Goal: Task Accomplishment & Management: Complete application form

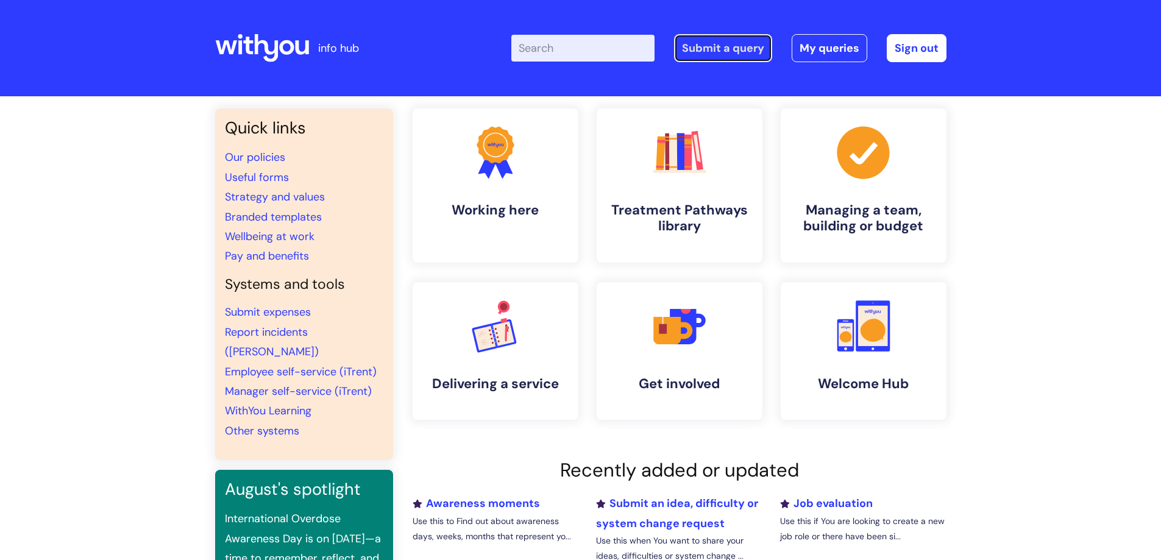
click at [709, 46] on link "Submit a query" at bounding box center [723, 48] width 98 height 28
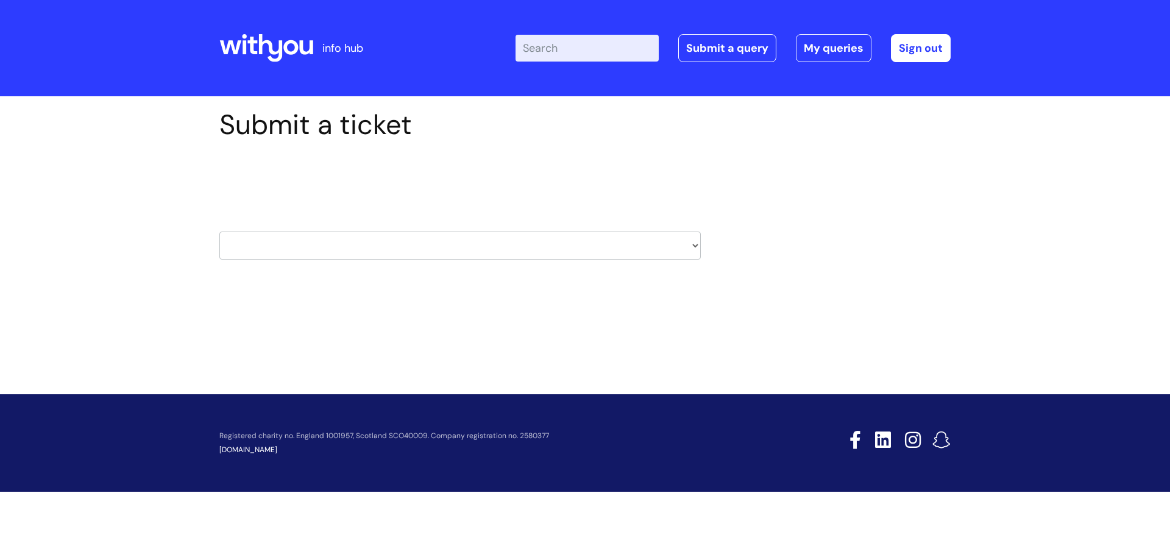
click at [411, 246] on select "HR / People IT and Support Clinical Drug Alerts Finance Accounts Data Support T…" at bounding box center [460, 246] width 482 height 28
select select "it_and_support"
click at [219, 232] on select "HR / People IT and Support Clinical Drug Alerts Finance Accounts Data Support T…" at bounding box center [460, 246] width 482 height 28
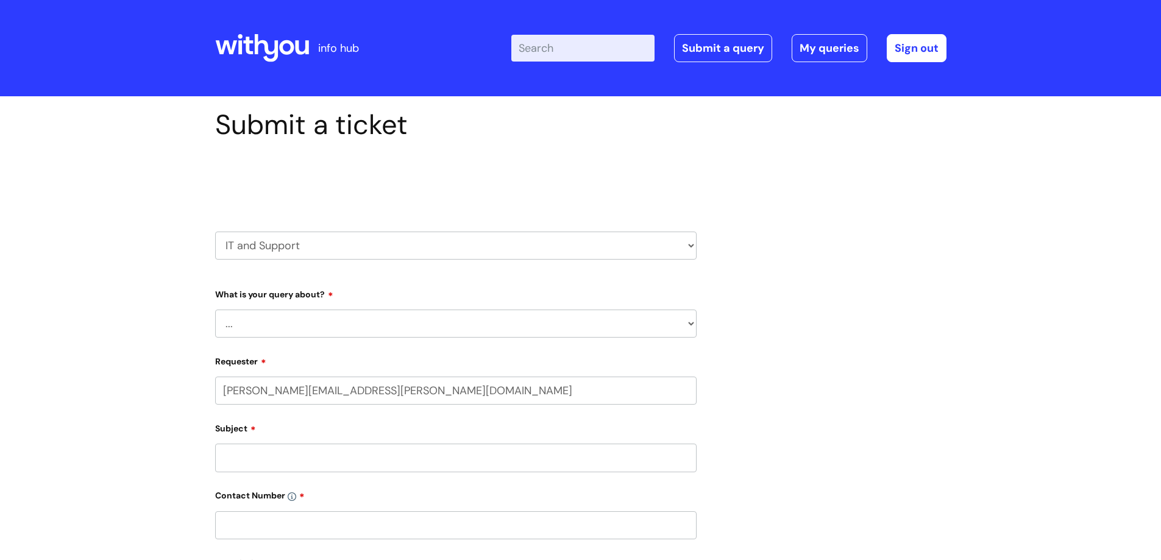
click at [263, 323] on select "... Mobile Phone Reset & MFA Accounts, Starters and Leavers IT Hardware issue I…" at bounding box center [456, 324] width 482 height 28
select select "System/software"
click at [215, 310] on select "... Mobile Phone Reset & MFA Accounts, Starters and Leavers IT Hardware issue I…" at bounding box center [456, 324] width 482 height 28
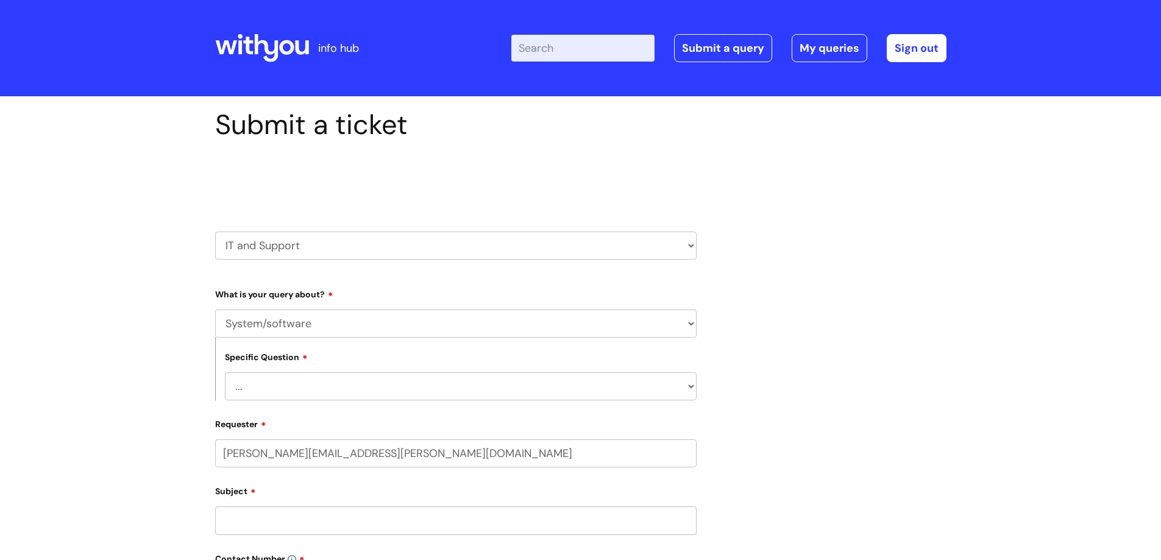
click at [314, 383] on select "... Halo PCMIS Iaptus NHS Email CJSM Email Mitel Another System Google (Workspa…" at bounding box center [461, 386] width 472 height 28
select select "Another System"
click at [225, 372] on select "... Halo PCMIS Iaptus NHS Email CJSM Email Mitel Another System Google (Workspa…" at bounding box center [461, 386] width 472 height 28
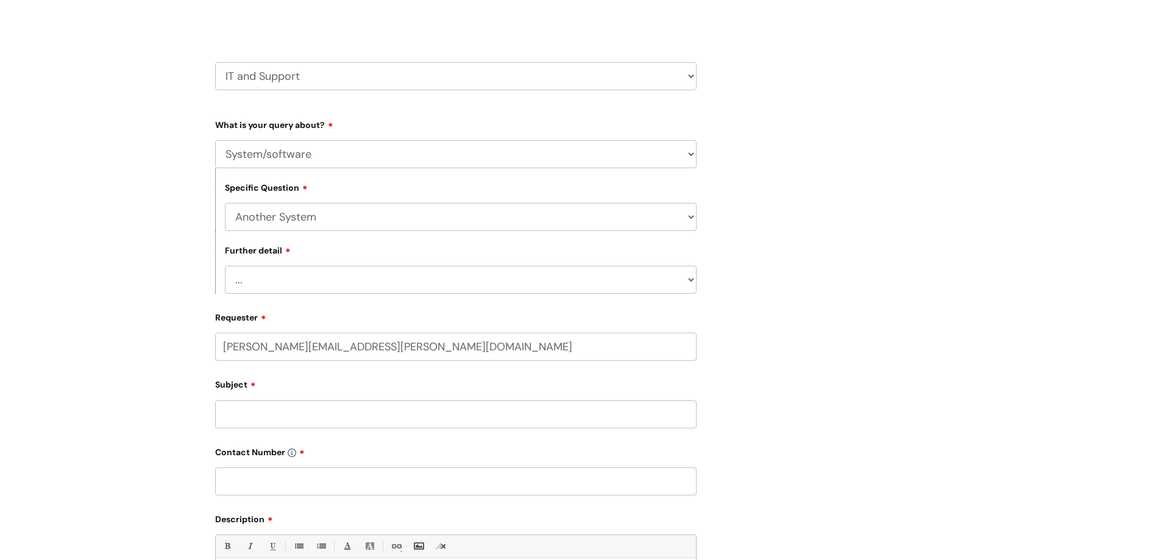
scroll to position [183, 0]
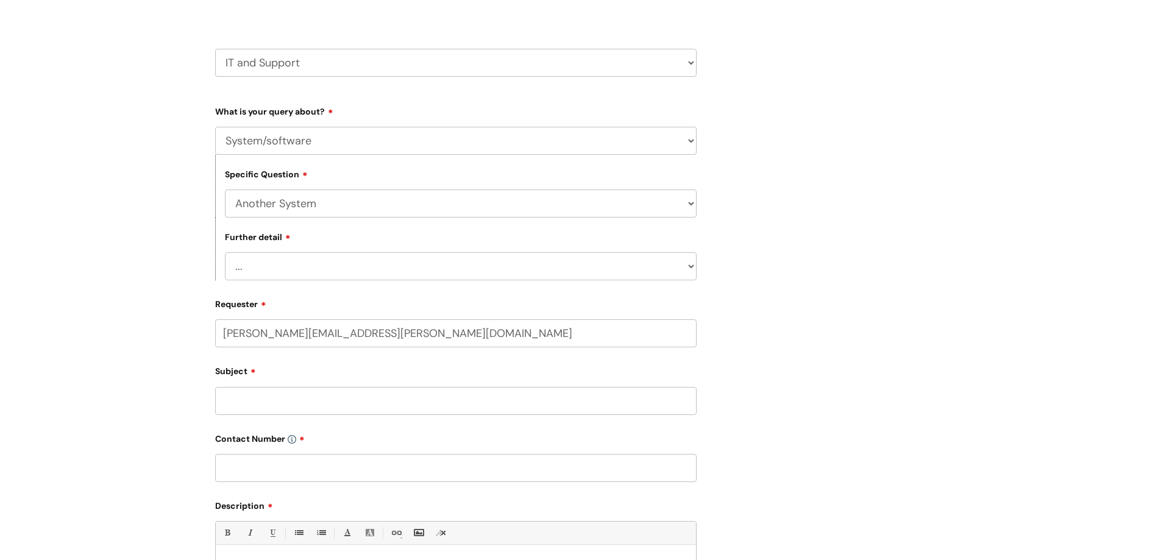
click at [278, 251] on div "Further detail ... I’ve got a login issue Something else" at bounding box center [456, 249] width 482 height 63
click at [284, 262] on select "... I’ve got a login issue Something else" at bounding box center [461, 266] width 472 height 28
select select "Something else"
click at [225, 252] on select "... I’ve got a login issue Something else" at bounding box center [461, 266] width 472 height 28
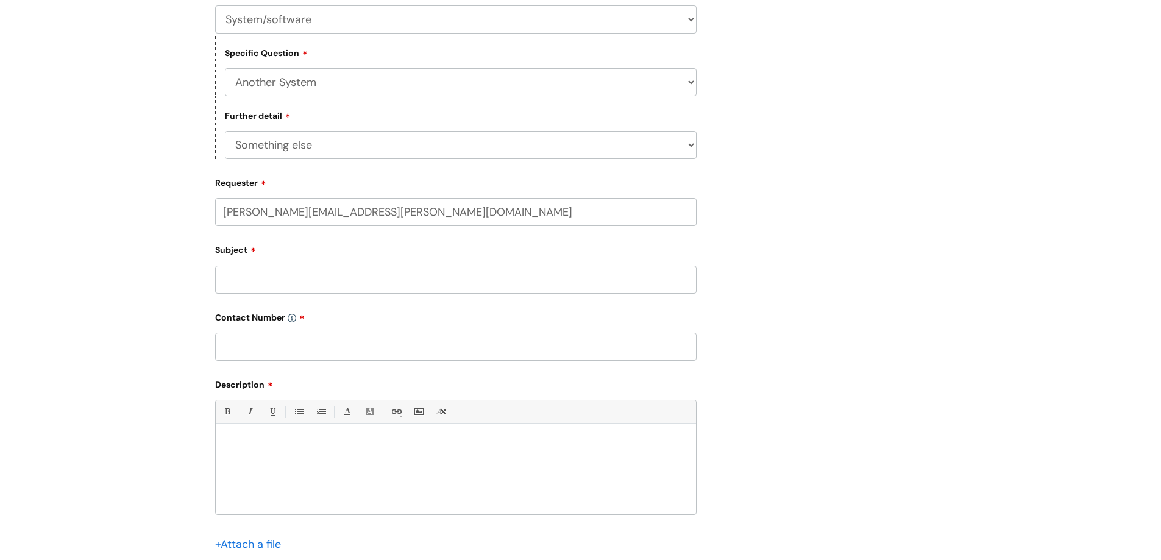
scroll to position [305, 0]
click at [258, 276] on input "Subject" at bounding box center [456, 279] width 482 height 28
type input "Adobe update"
click at [257, 346] on input "text" at bounding box center [456, 346] width 482 height 28
click at [237, 432] on div at bounding box center [456, 472] width 480 height 84
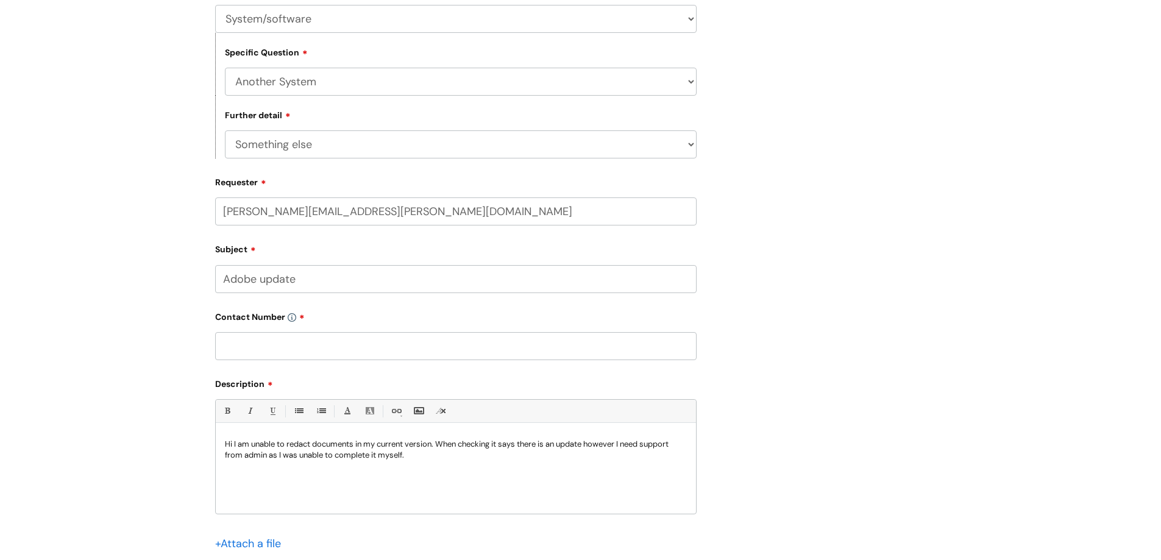
click at [241, 350] on input "text" at bounding box center [456, 346] width 482 height 28
type input "C"
click at [396, 493] on div "Hi I am unable to redact documents in my current version. When checking it says…" at bounding box center [456, 472] width 480 height 84
click at [319, 345] on input "Available on chat" at bounding box center [456, 346] width 482 height 28
click at [339, 347] on input "Available on chat or 0" at bounding box center [456, 346] width 482 height 28
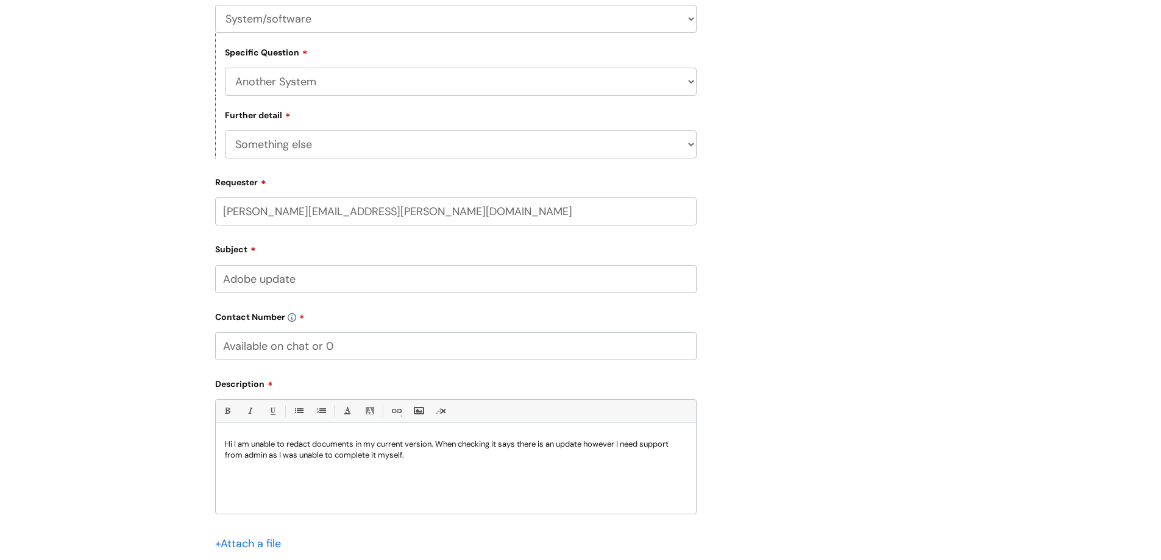
click at [335, 346] on input "Available on chat or 0" at bounding box center [456, 346] width 482 height 28
click at [333, 348] on input "Available on chat or 077890418578" at bounding box center [456, 346] width 482 height 28
click at [415, 351] on input "Available on chat or 07890418578" at bounding box center [456, 346] width 482 height 28
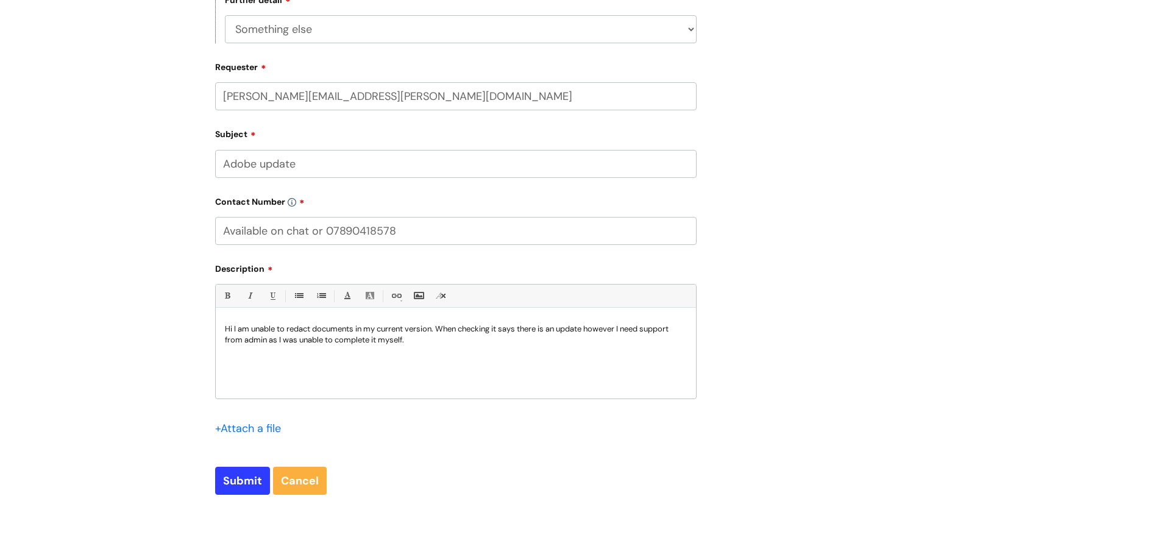
scroll to position [366, 0]
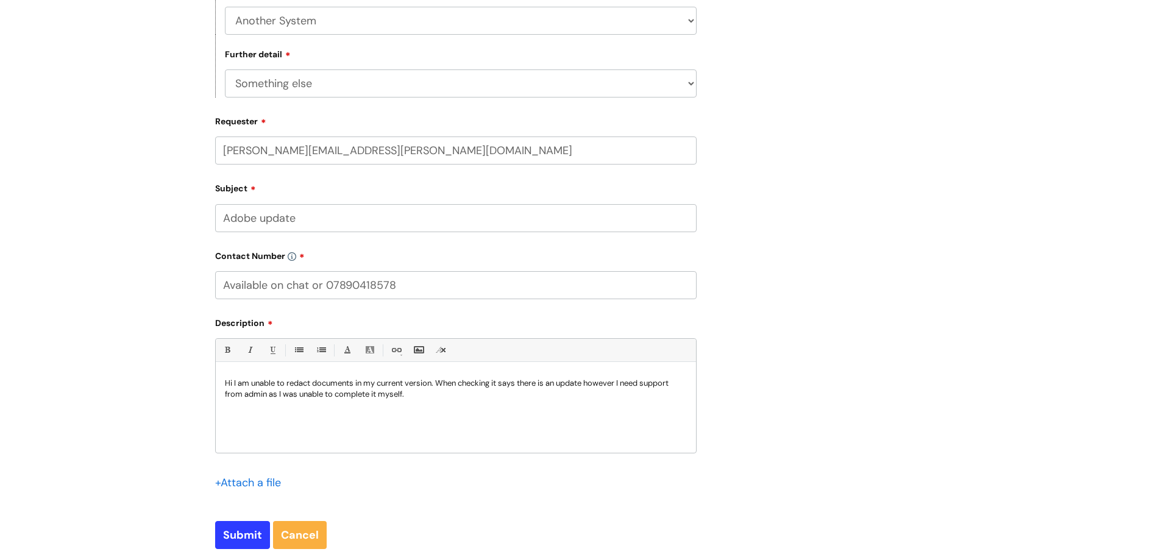
type input "Available on chat or 07890418578"
click at [413, 397] on p "Hi I am unable to redact documents in my current version. When checking it says…" at bounding box center [456, 389] width 462 height 22
click at [240, 540] on input "Submit" at bounding box center [242, 535] width 55 height 28
type input "Please Wait..."
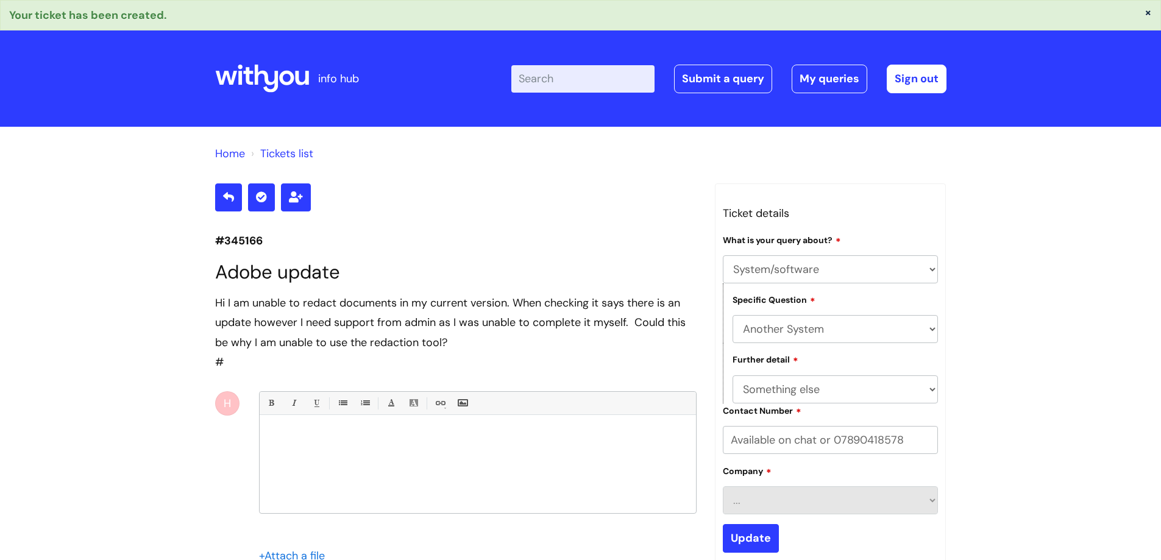
select select "System/software"
select select "Another System"
select select "Something else"
click at [285, 69] on icon at bounding box center [262, 78] width 94 height 29
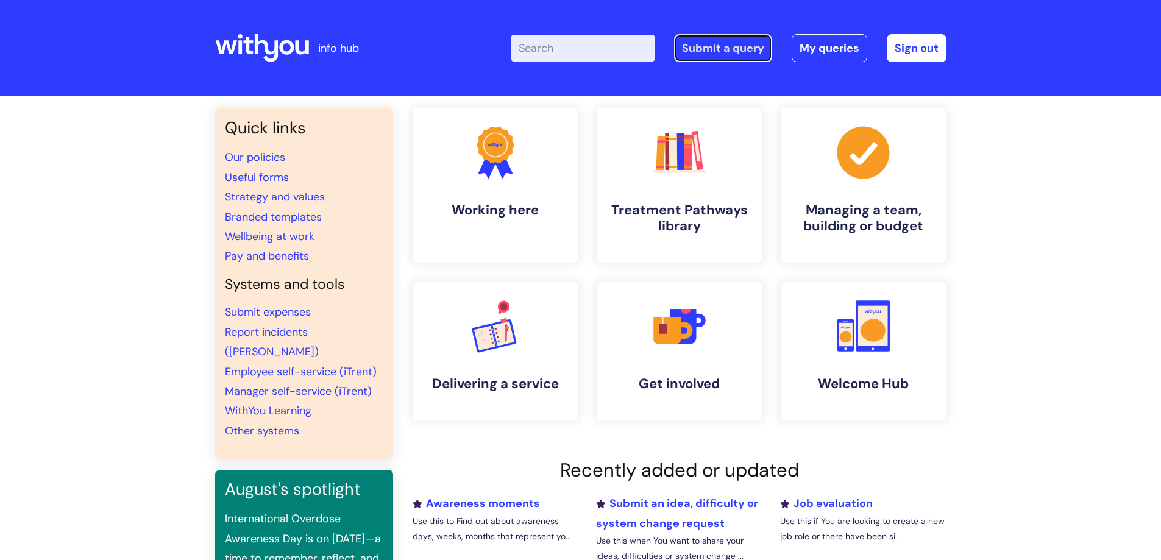
click at [728, 48] on link "Submit a query" at bounding box center [723, 48] width 98 height 28
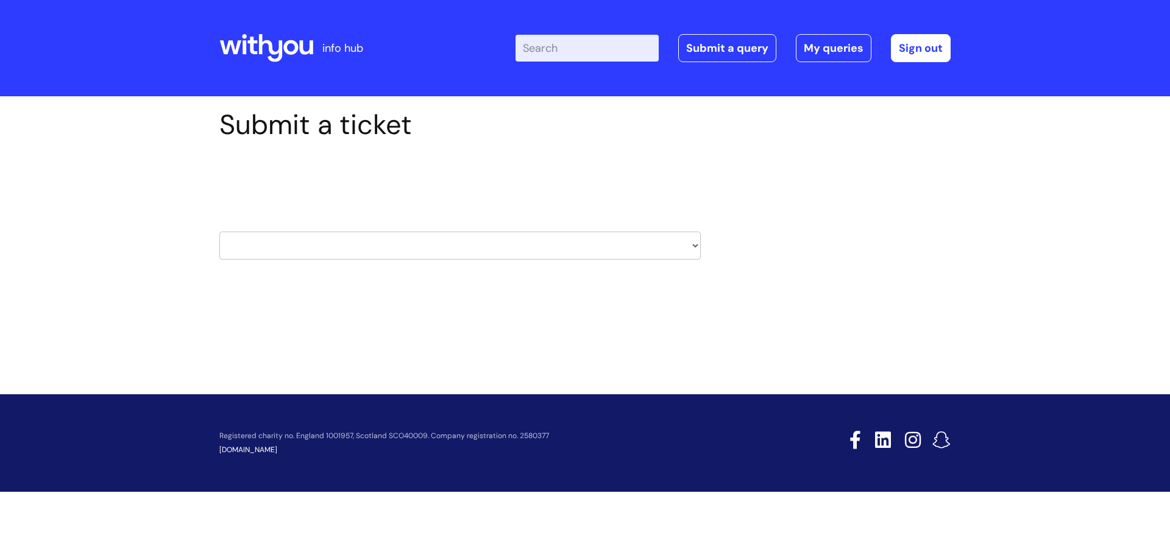
click at [417, 245] on select "HR / People IT and Support Clinical Drug Alerts Finance Accounts Data Support T…" at bounding box center [460, 246] width 482 height 28
select select "it_and_support"
click at [219, 232] on select "HR / People IT and Support Clinical Drug Alerts Finance Accounts Data Support T…" at bounding box center [460, 246] width 482 height 28
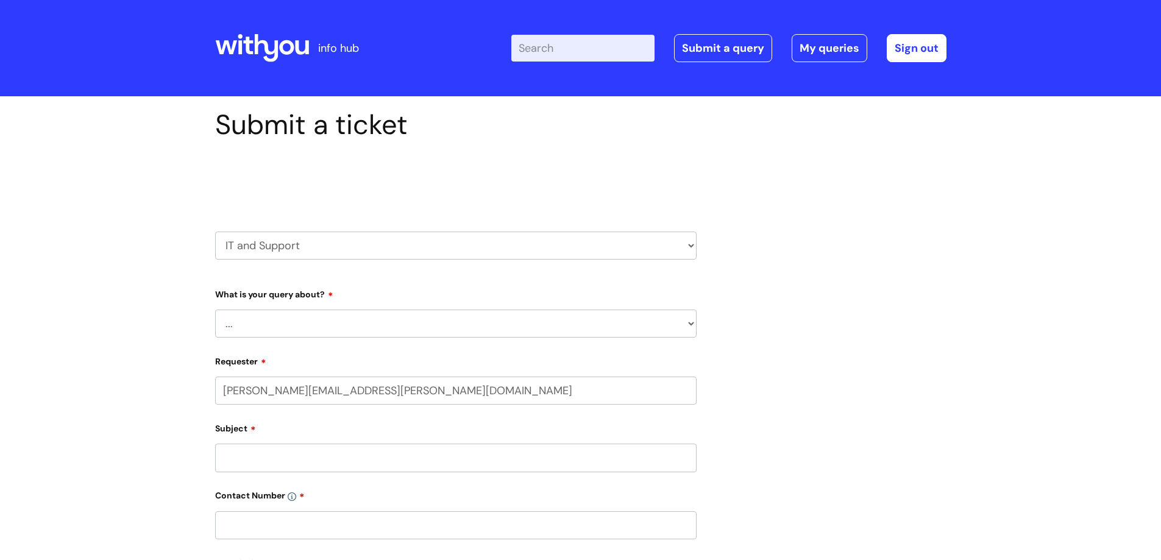
click at [278, 333] on select "... Mobile Phone Reset & MFA Accounts, Starters and Leavers IT Hardware issue I…" at bounding box center [456, 324] width 482 height 28
select select "Mobile Phone Reset & MFA"
click at [215, 310] on select "... Mobile Phone Reset & MFA Accounts, Starters and Leavers IT Hardware issue I…" at bounding box center [456, 324] width 482 height 28
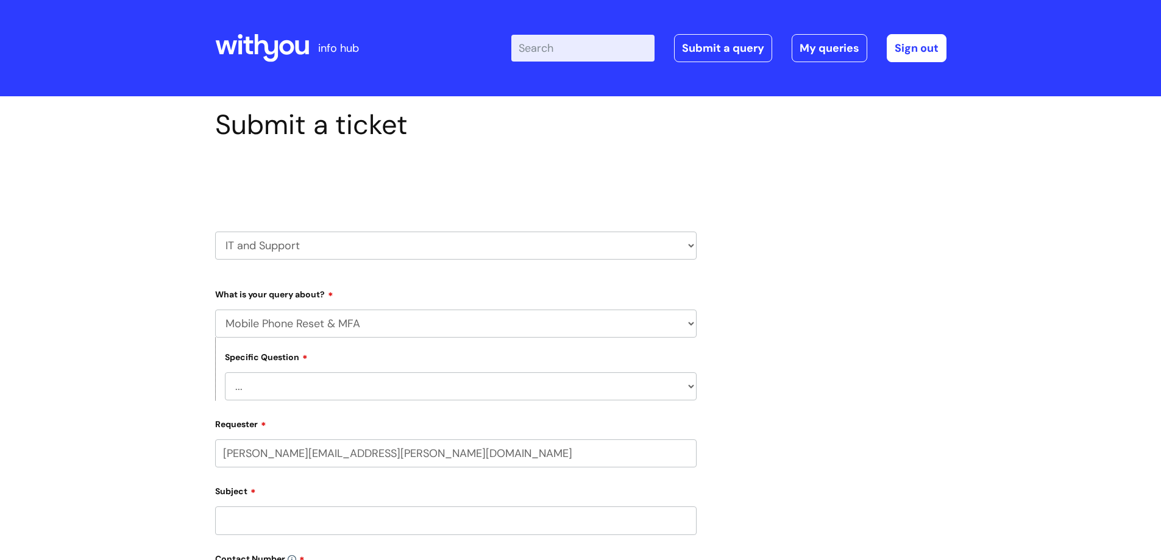
click at [279, 388] on select "... Support with Mobile Phone Reset & MFA" at bounding box center [461, 386] width 472 height 28
select select "Support with Mobile Phone Reset & MFA"
click at [225, 372] on select "... Support with Mobile Phone Reset & MFA" at bounding box center [461, 386] width 472 height 28
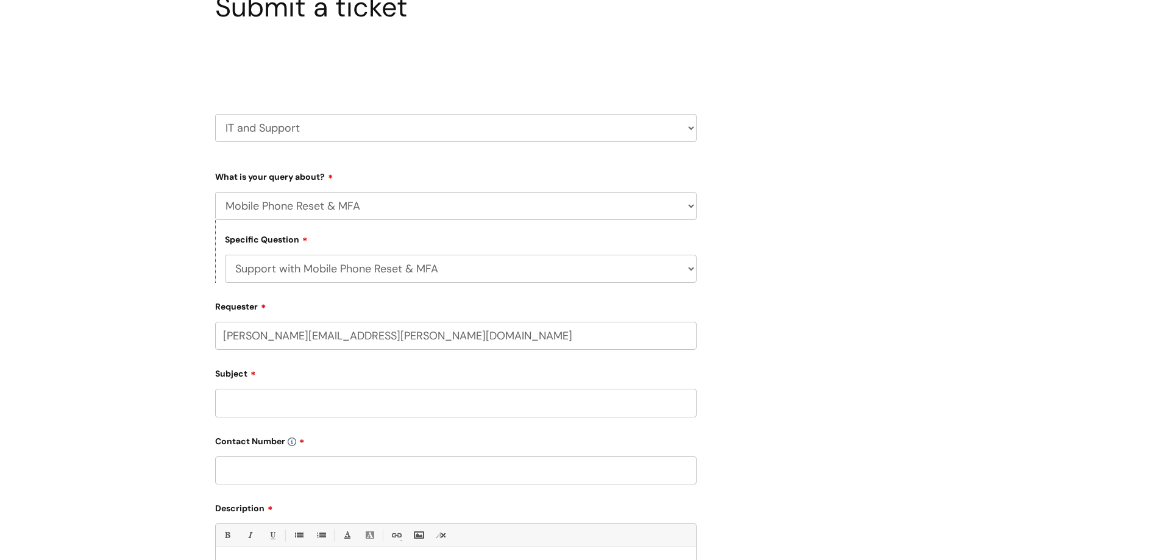
scroll to position [122, 0]
click at [230, 404] on input "Subject" at bounding box center [456, 399] width 482 height 28
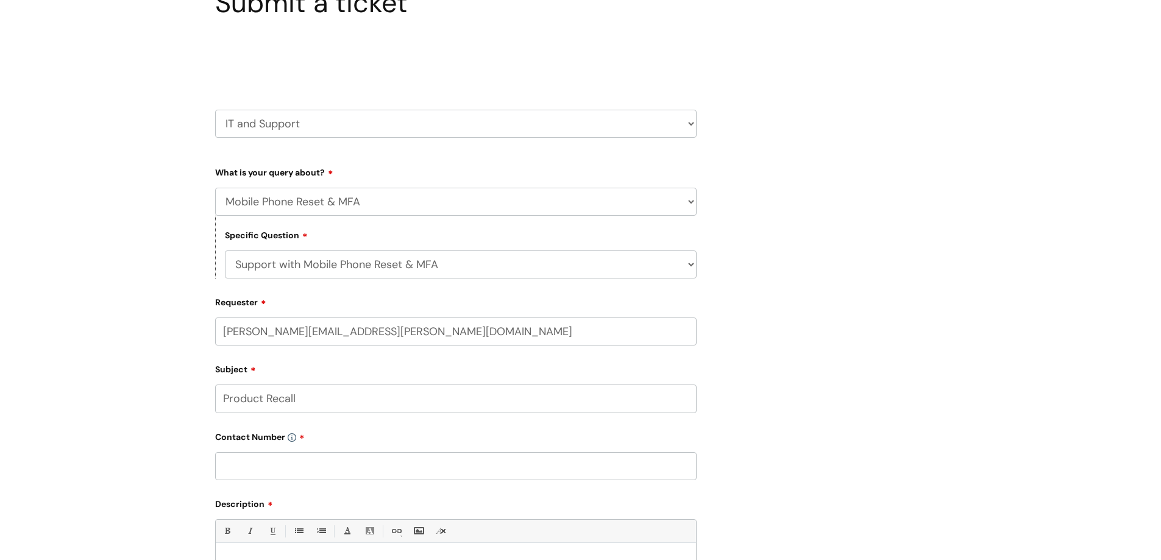
type input "Product Recall"
click at [248, 471] on input "text" at bounding box center [456, 466] width 482 height 28
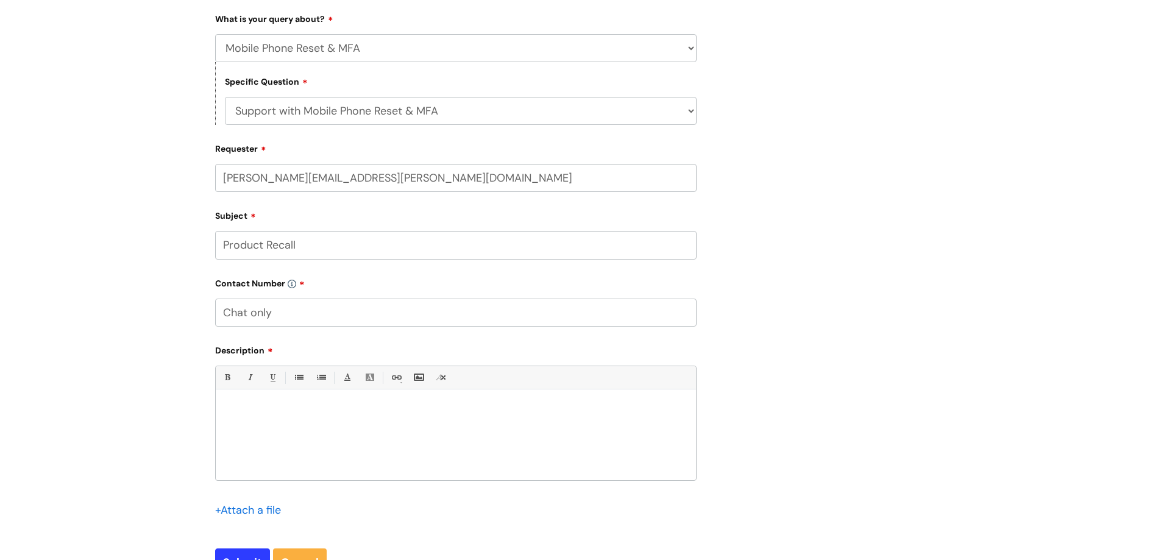
scroll to position [305, 0]
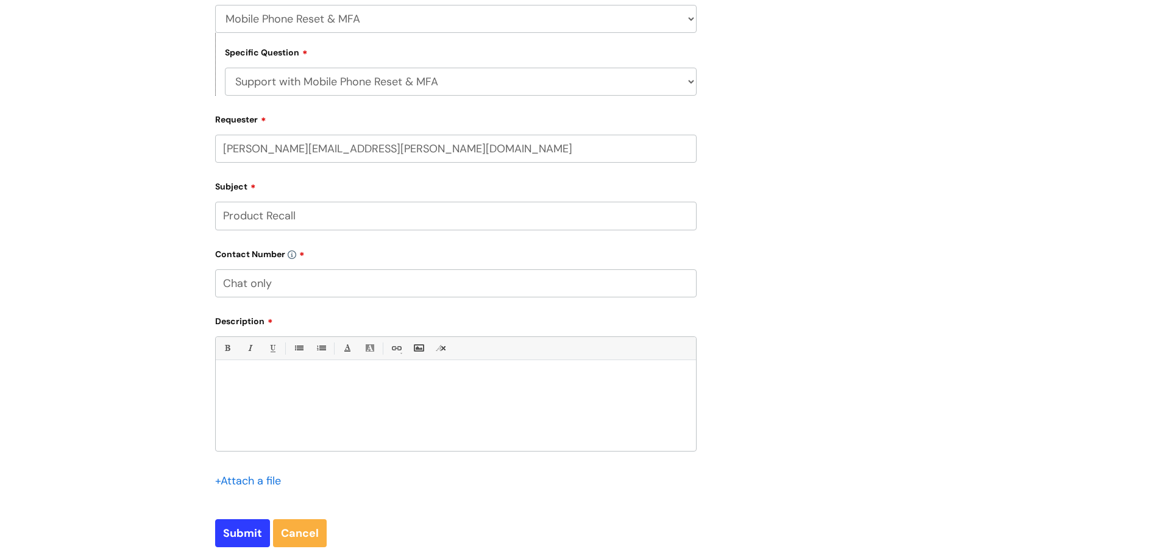
type input "Chat only"
click at [236, 377] on p at bounding box center [456, 381] width 462 height 11
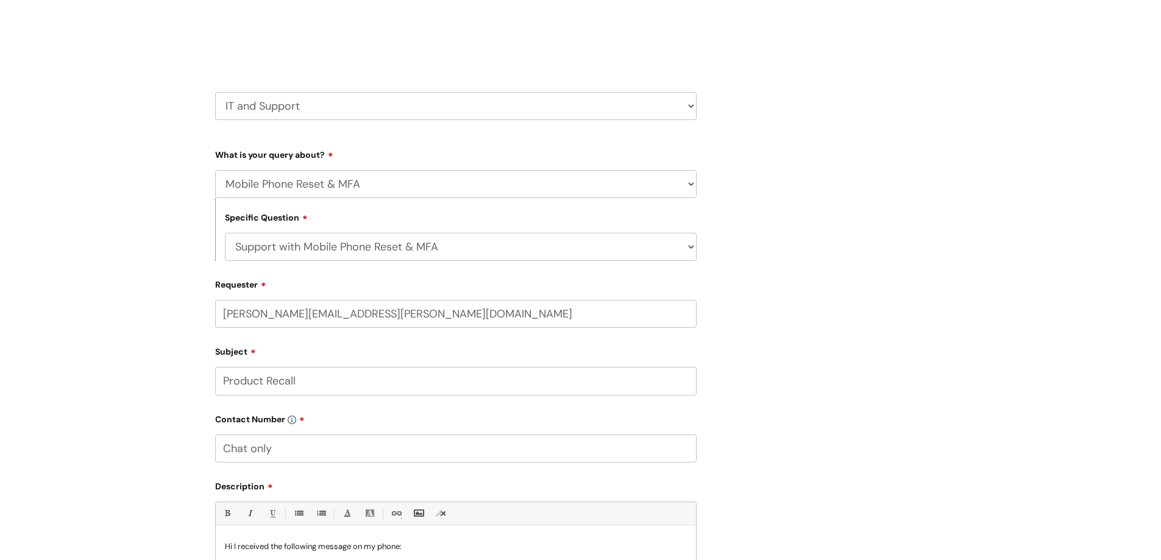
scroll to position [122, 0]
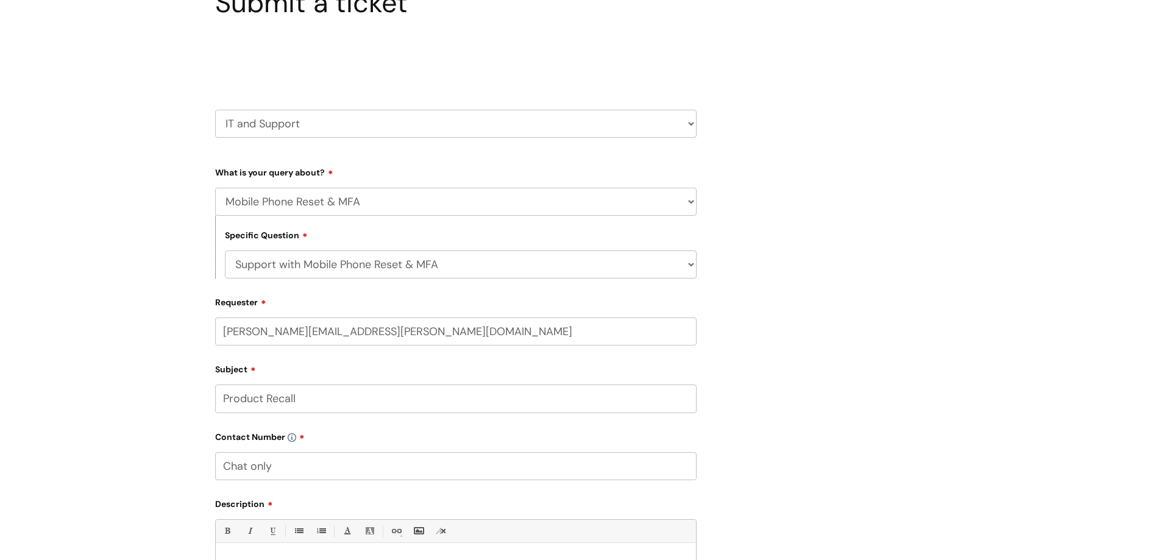
click at [686, 201] on select "... Mobile Phone Reset & MFA Accounts, Starters and Leavers IT Hardware issue I…" at bounding box center [456, 202] width 482 height 28
click at [891, 269] on div "Submit a ticket Select issue type HR / People IT and Support Clinical Drug Aler…" at bounding box center [581, 368] width 750 height 763
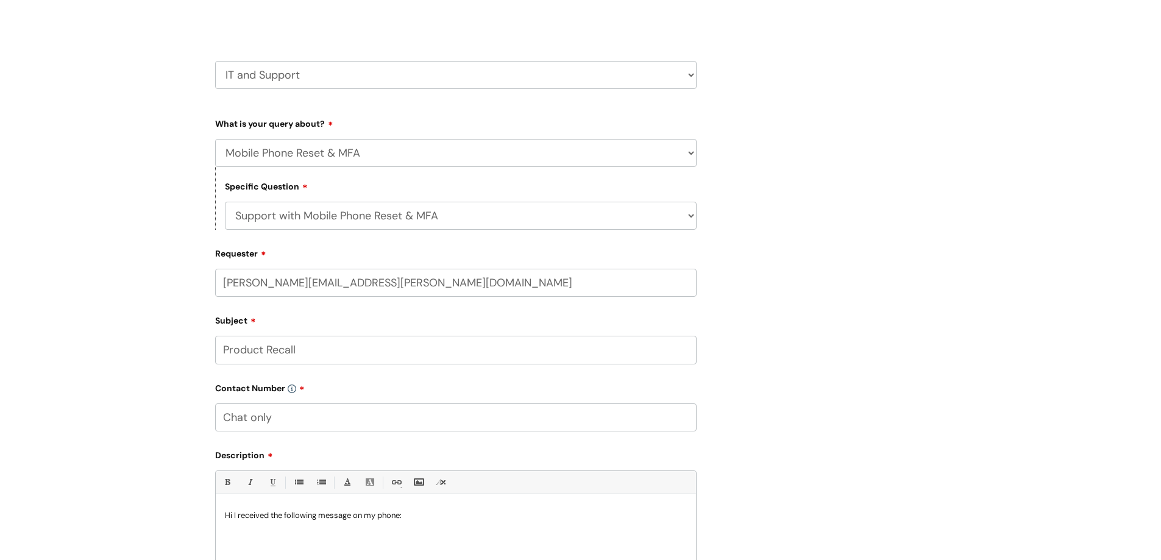
scroll to position [244, 0]
